Goal: Task Accomplishment & Management: Use online tool/utility

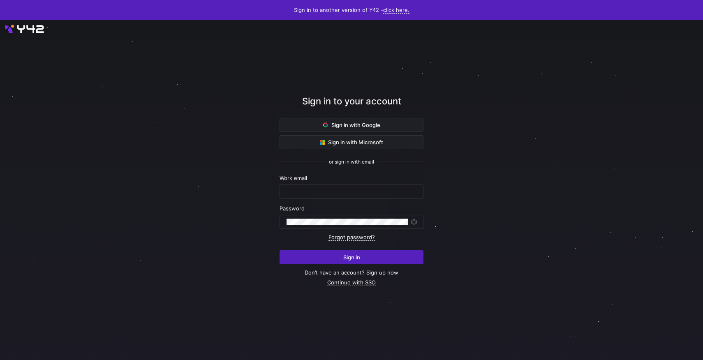
type input "[PERSON_NAME][EMAIL_ADDRESS][DOMAIN_NAME]"
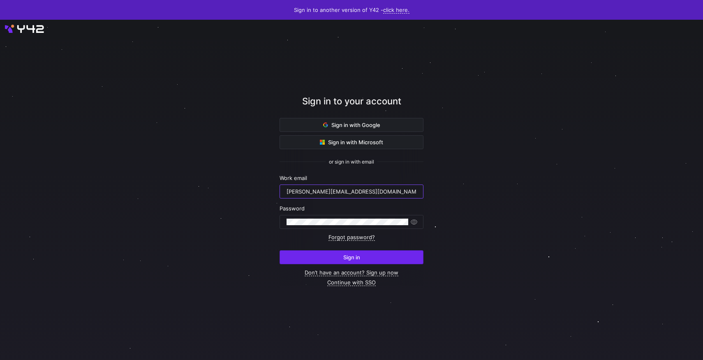
click at [371, 260] on span "submit" at bounding box center [351, 257] width 143 height 13
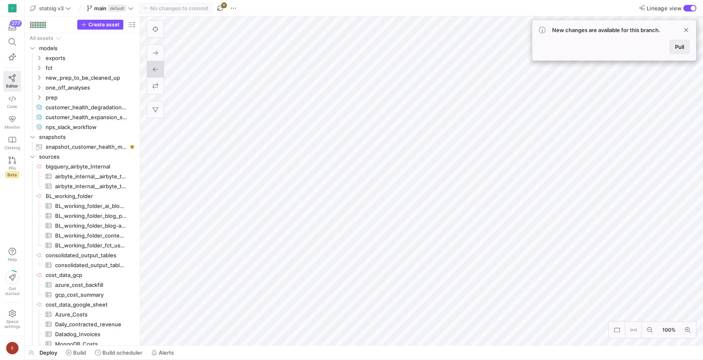
click at [680, 46] on span "Pull" at bounding box center [679, 47] width 9 height 7
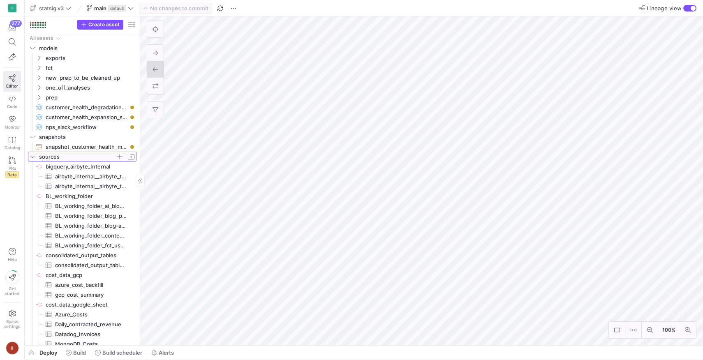
click at [70, 157] on span "sources" at bounding box center [77, 156] width 76 height 9
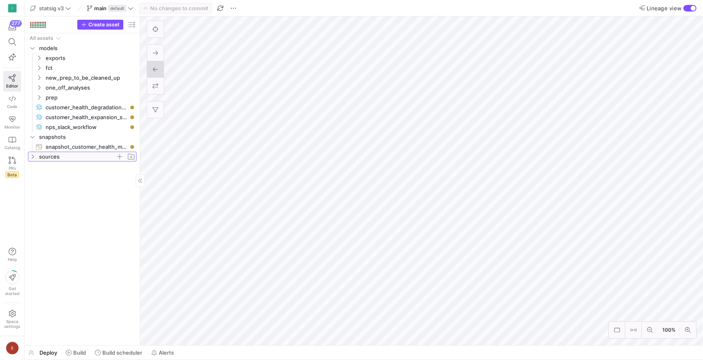
click at [70, 157] on span "sources" at bounding box center [77, 156] width 76 height 9
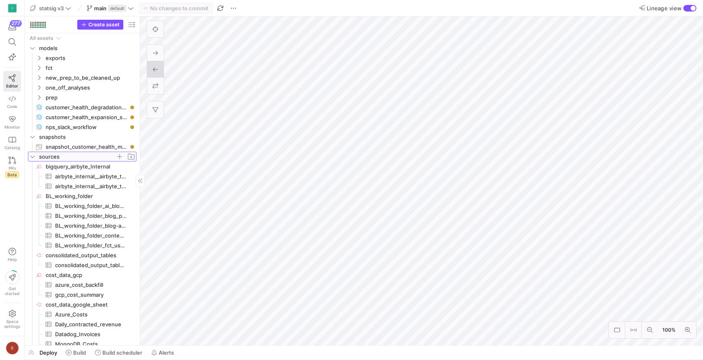
click at [70, 157] on span "sources" at bounding box center [77, 156] width 76 height 9
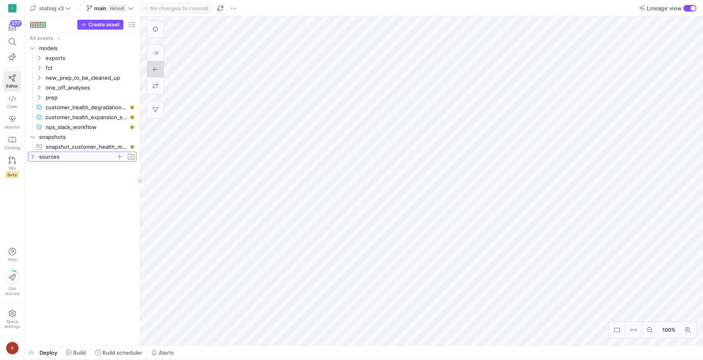
click at [90, 156] on span "sources" at bounding box center [77, 156] width 76 height 9
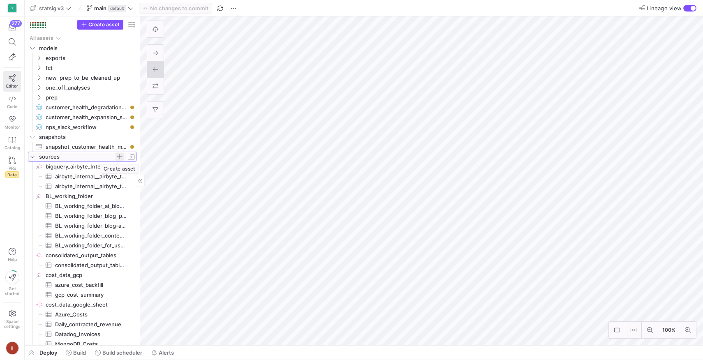
click at [118, 156] on span "button" at bounding box center [119, 156] width 8 height 8
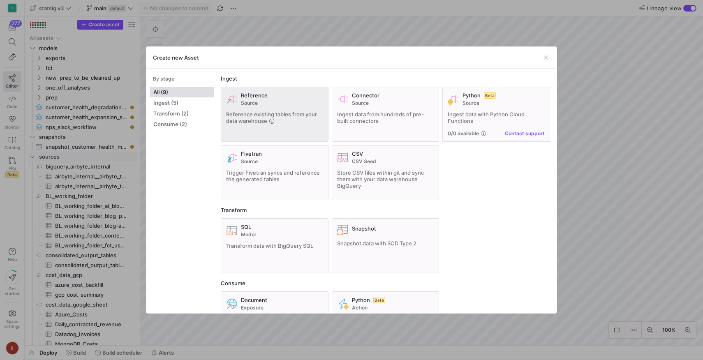
click at [275, 108] on div "Reference Source Reference existing tables from your data warehouse" at bounding box center [274, 114] width 97 height 44
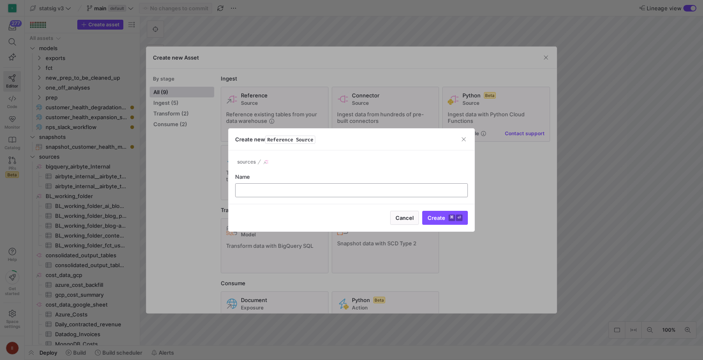
click at [294, 189] on input "text" at bounding box center [351, 190] width 219 height 7
paste input "statsig-analytics"
type input "statsig-analytics"
click at [438, 219] on span "Create ⌘ ⏎" at bounding box center [444, 217] width 35 height 7
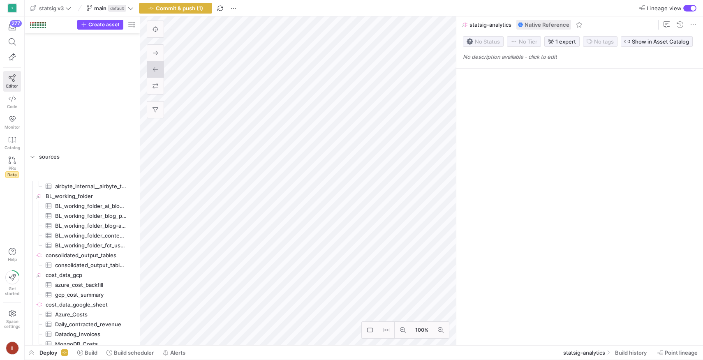
scroll to position [645, 0]
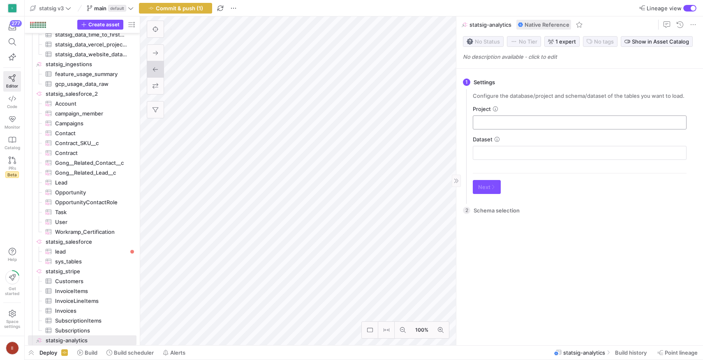
click at [527, 123] on input "text" at bounding box center [579, 122] width 200 height 7
click at [495, 25] on span "statsig-analytics" at bounding box center [490, 24] width 42 height 7
click at [698, 24] on div at bounding box center [675, 24] width 55 height 16
click at [692, 24] on span at bounding box center [693, 25] width 10 height 10
click at [673, 37] on span "Rename" at bounding box center [663, 36] width 57 height 7
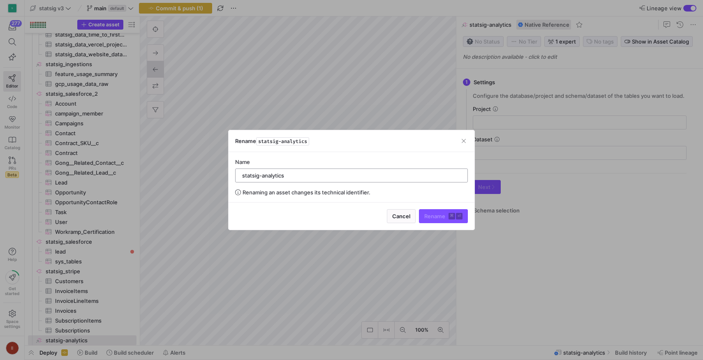
click at [270, 173] on input "statsig-analytics" at bounding box center [351, 175] width 219 height 7
paste input "_gong"
type input "statsig_gong"
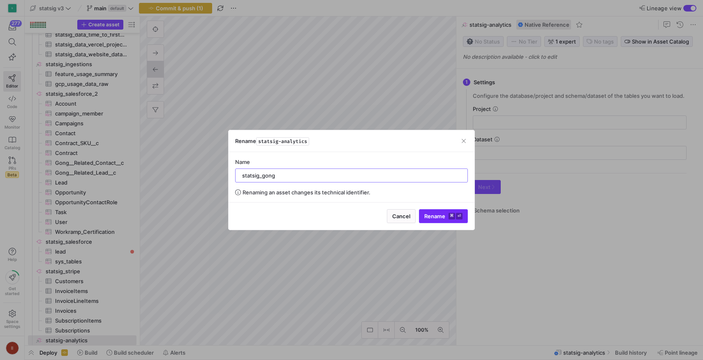
click at [436, 214] on span "Rename ⌘ ⏎" at bounding box center [443, 216] width 38 height 7
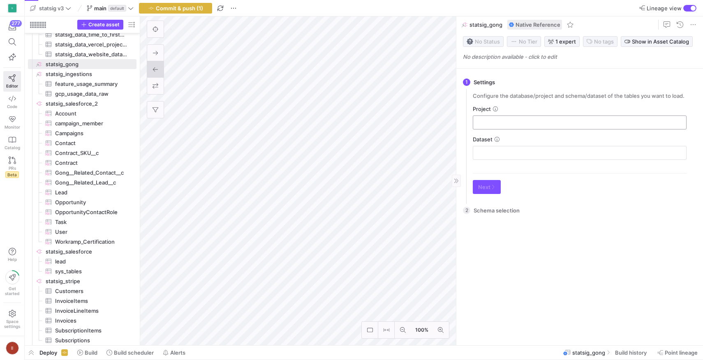
click at [515, 124] on input "text" at bounding box center [579, 122] width 200 height 7
paste input "statsig-analytics"
type input "statsig-analytics"
click at [541, 154] on input "text" at bounding box center [579, 153] width 200 height 7
paste input "statsig_gong"
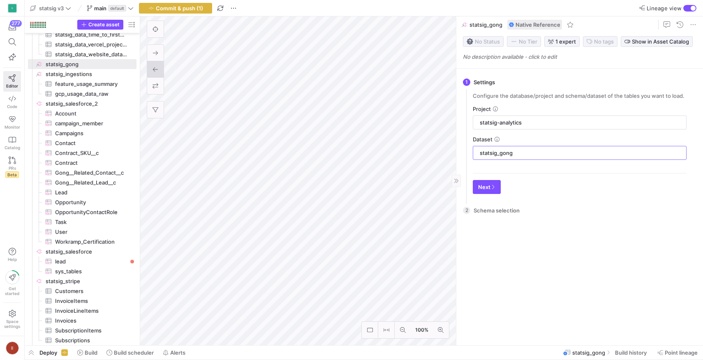
type input "statsig_gong"
click at [496, 139] on icon at bounding box center [496, 139] width 5 height 5
click at [492, 186] on icon "button" at bounding box center [492, 186] width 5 height 5
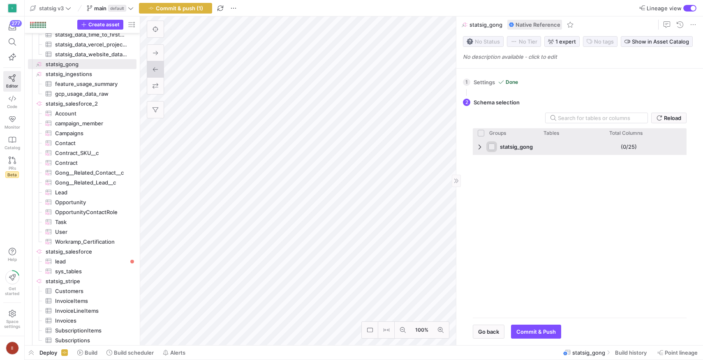
click at [492, 149] on input "Press Space to toggle row selection (unchecked)" at bounding box center [491, 146] width 7 height 7
checkbox input "true"
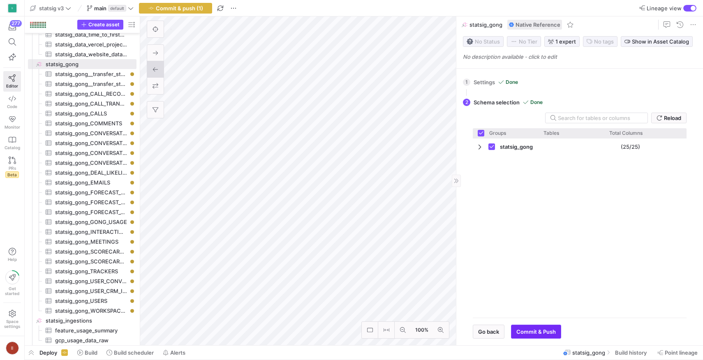
click at [543, 334] on span "Commit & Push" at bounding box center [535, 331] width 39 height 7
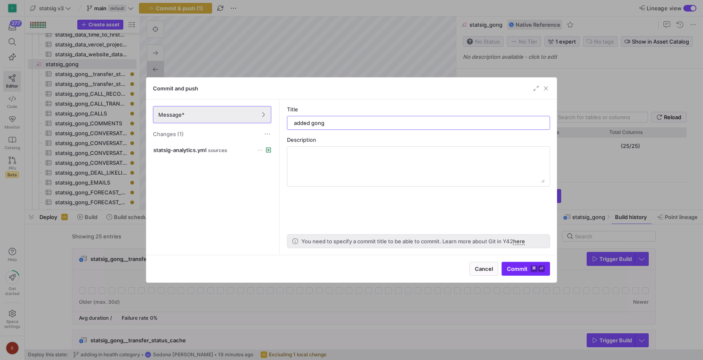
type input "added gong"
click at [514, 273] on span "submit" at bounding box center [526, 268] width 48 height 13
